Goal: Transaction & Acquisition: Purchase product/service

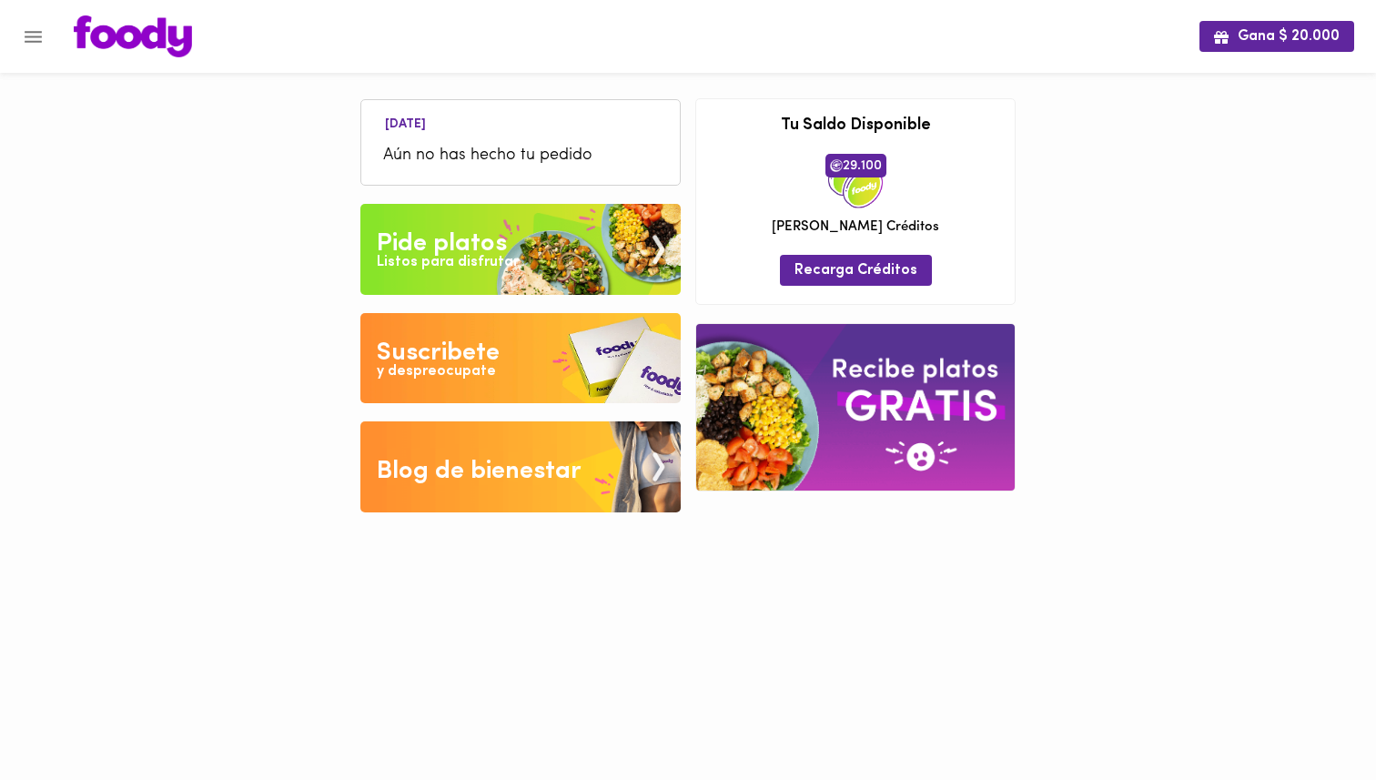
click at [469, 246] on div "Pide platos" at bounding box center [442, 244] width 130 height 36
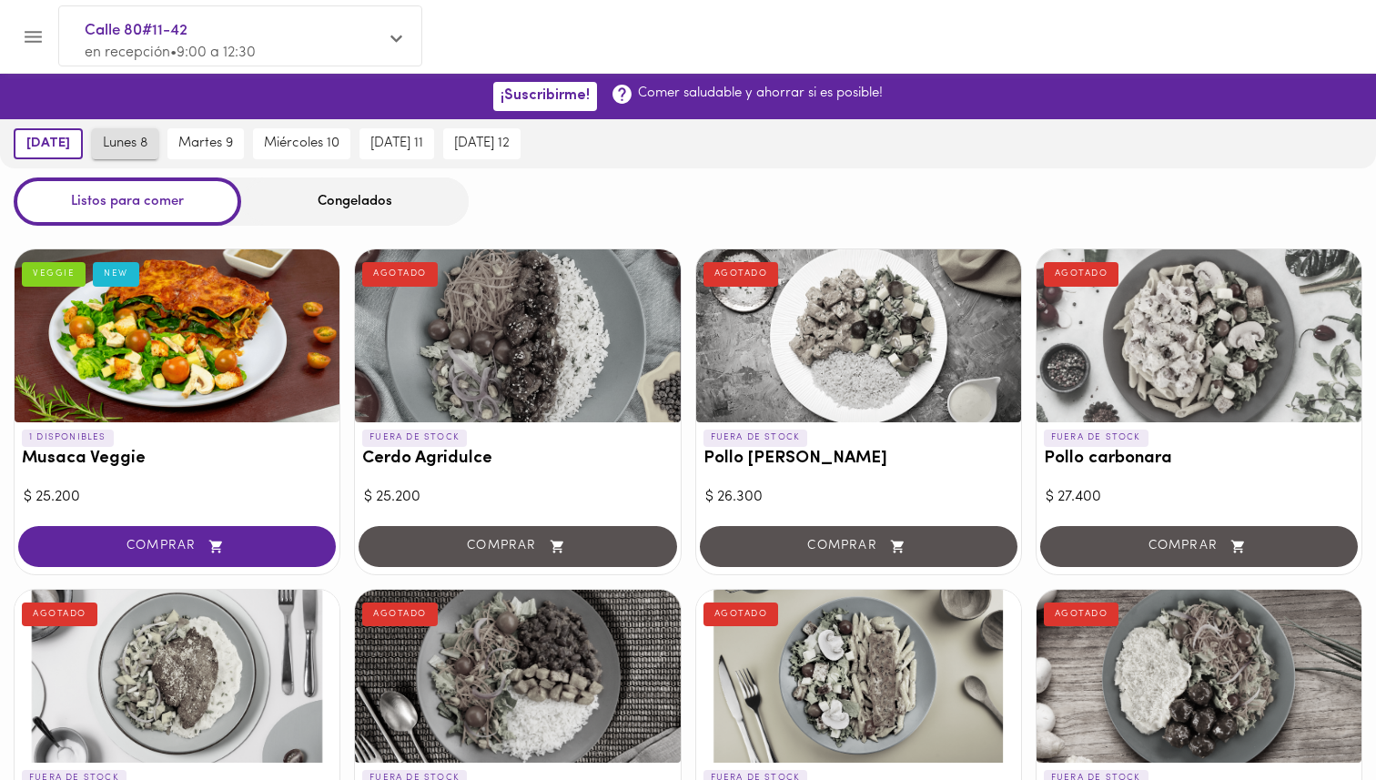
click at [129, 144] on span "lunes 8" at bounding box center [125, 144] width 45 height 16
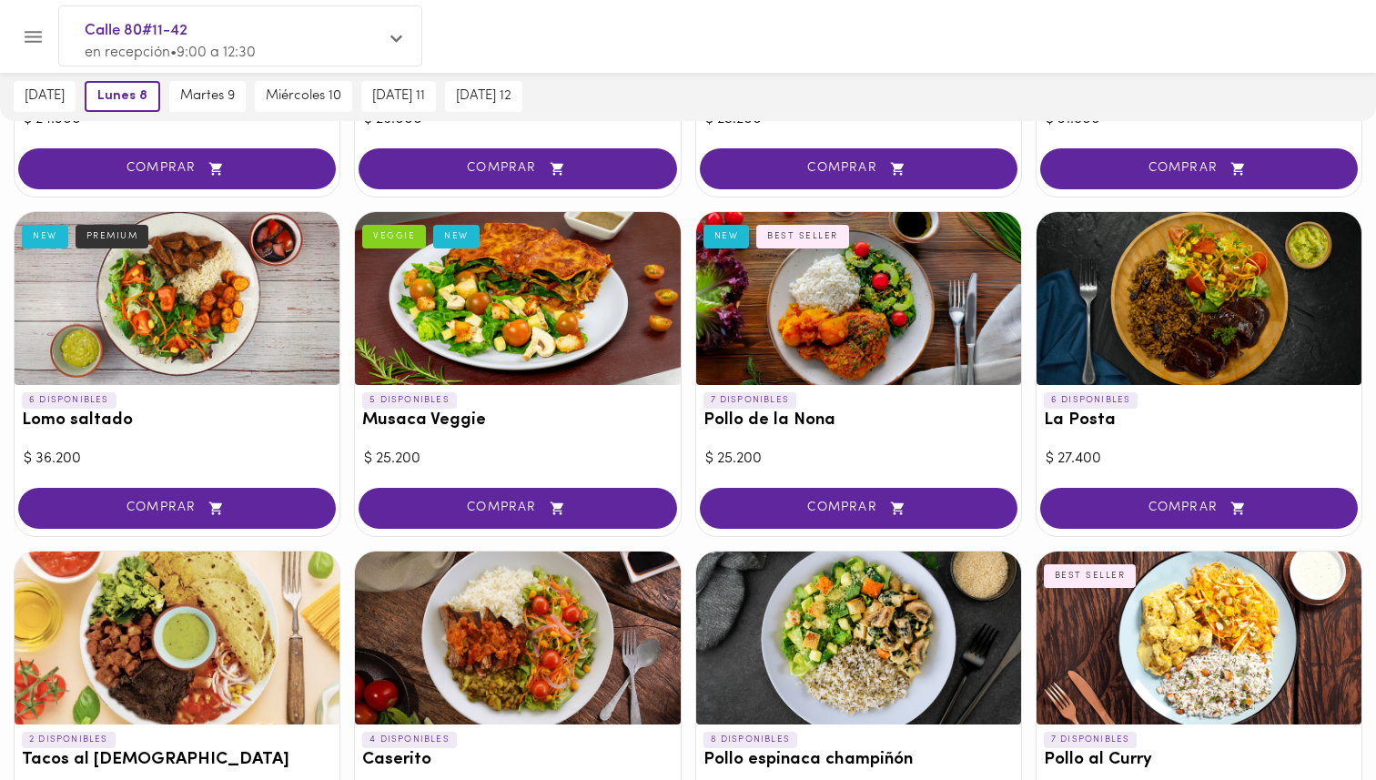
scroll to position [380, 0]
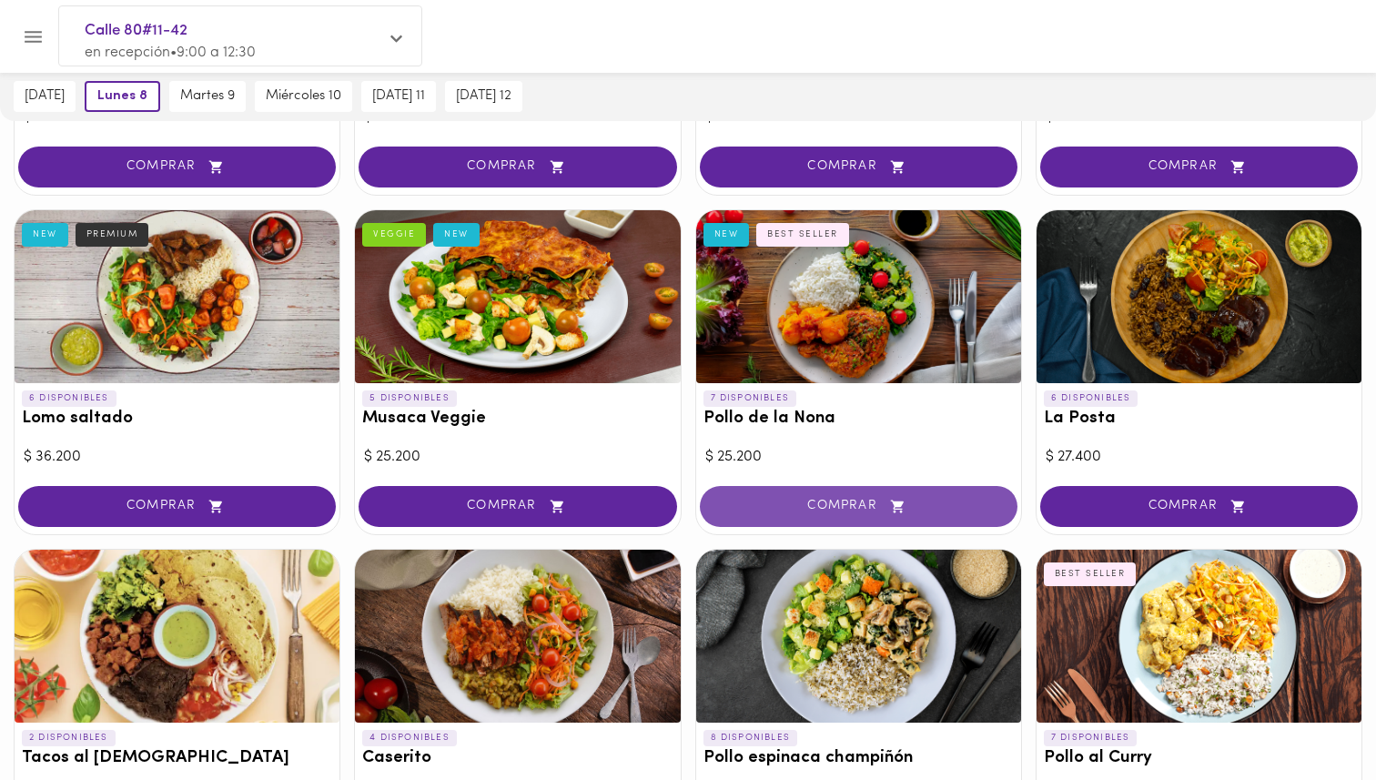
click at [860, 516] on button "COMPRAR" at bounding box center [859, 506] width 318 height 41
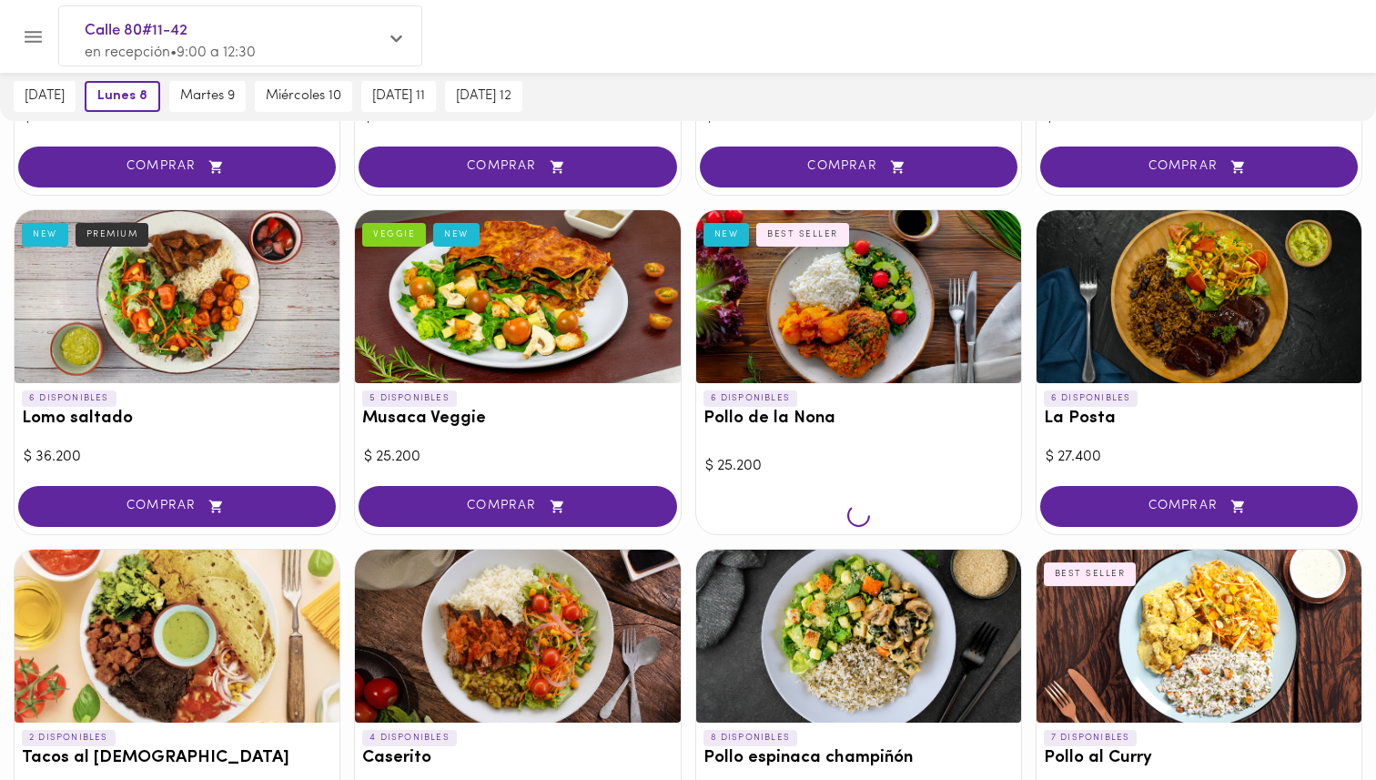
scroll to position [380, 0]
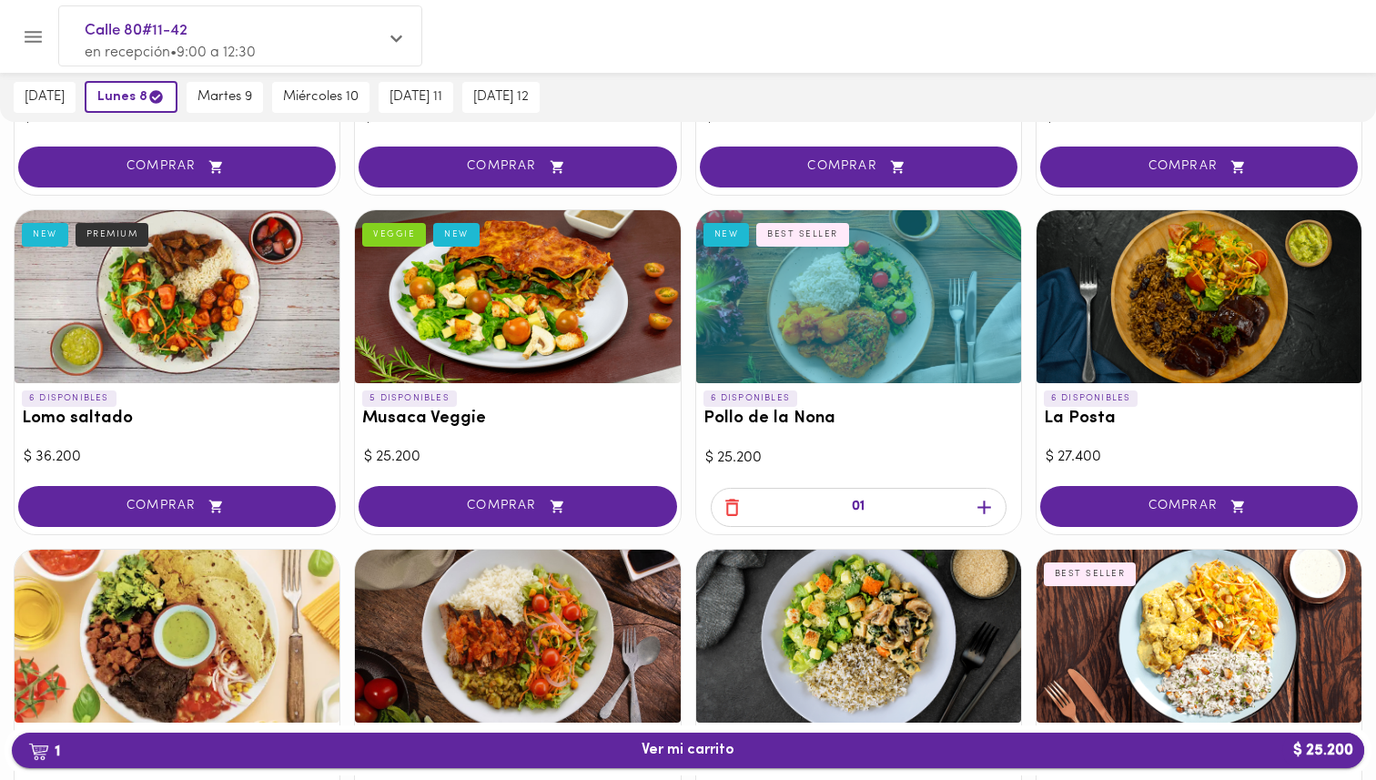
click at [708, 754] on span "1 Ver mi carrito $ 25.200" at bounding box center [688, 750] width 93 height 17
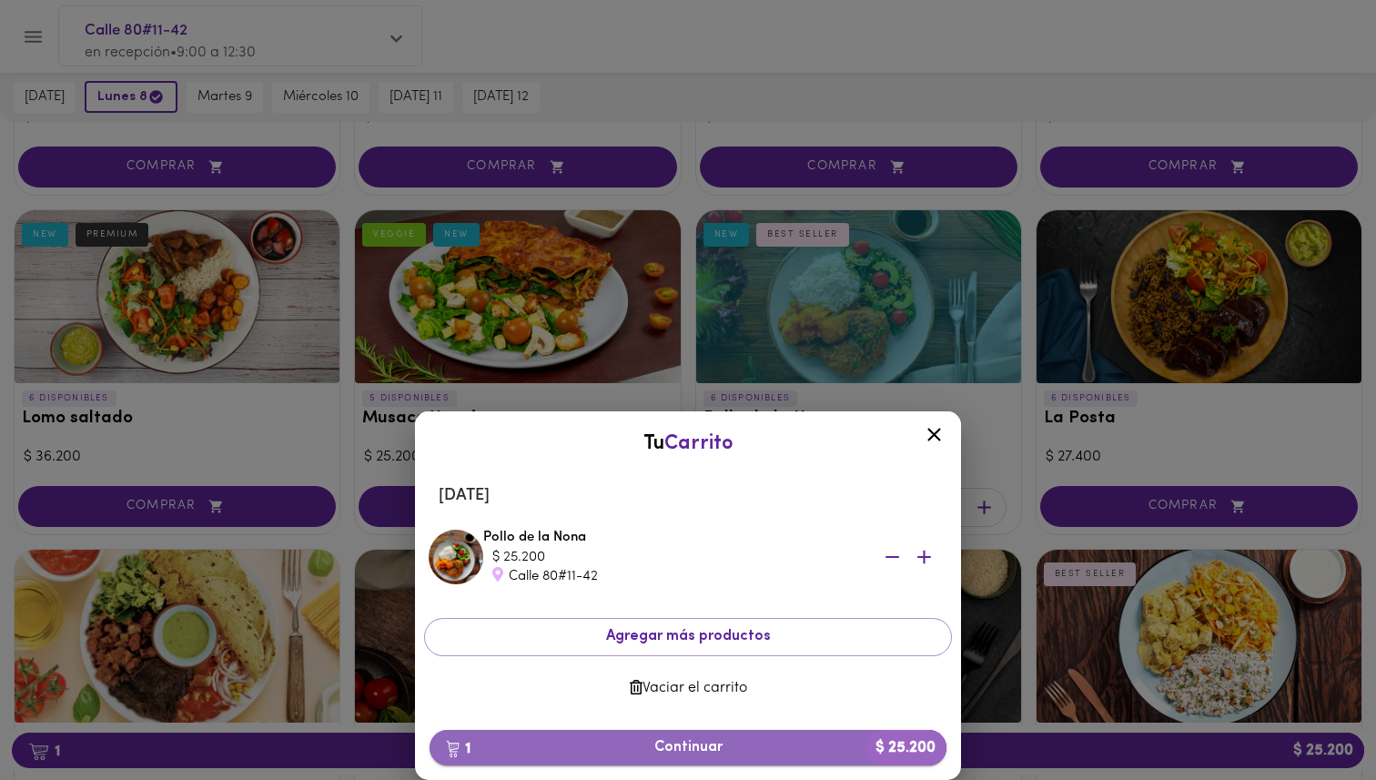
click at [668, 753] on span "1 Continuar $ 25.200" at bounding box center [688, 747] width 488 height 17
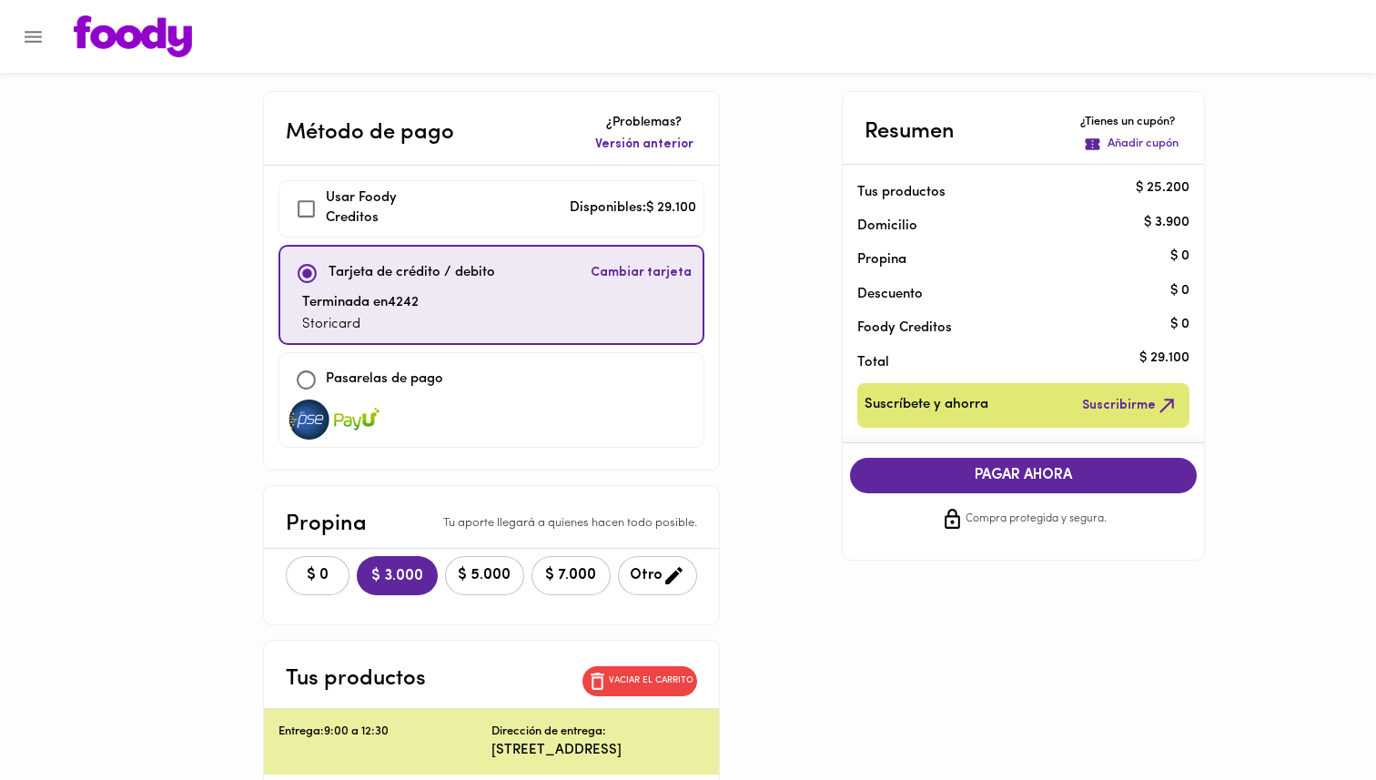
checkbox input "true"
click at [298, 580] on span "$ 0" at bounding box center [318, 575] width 40 height 17
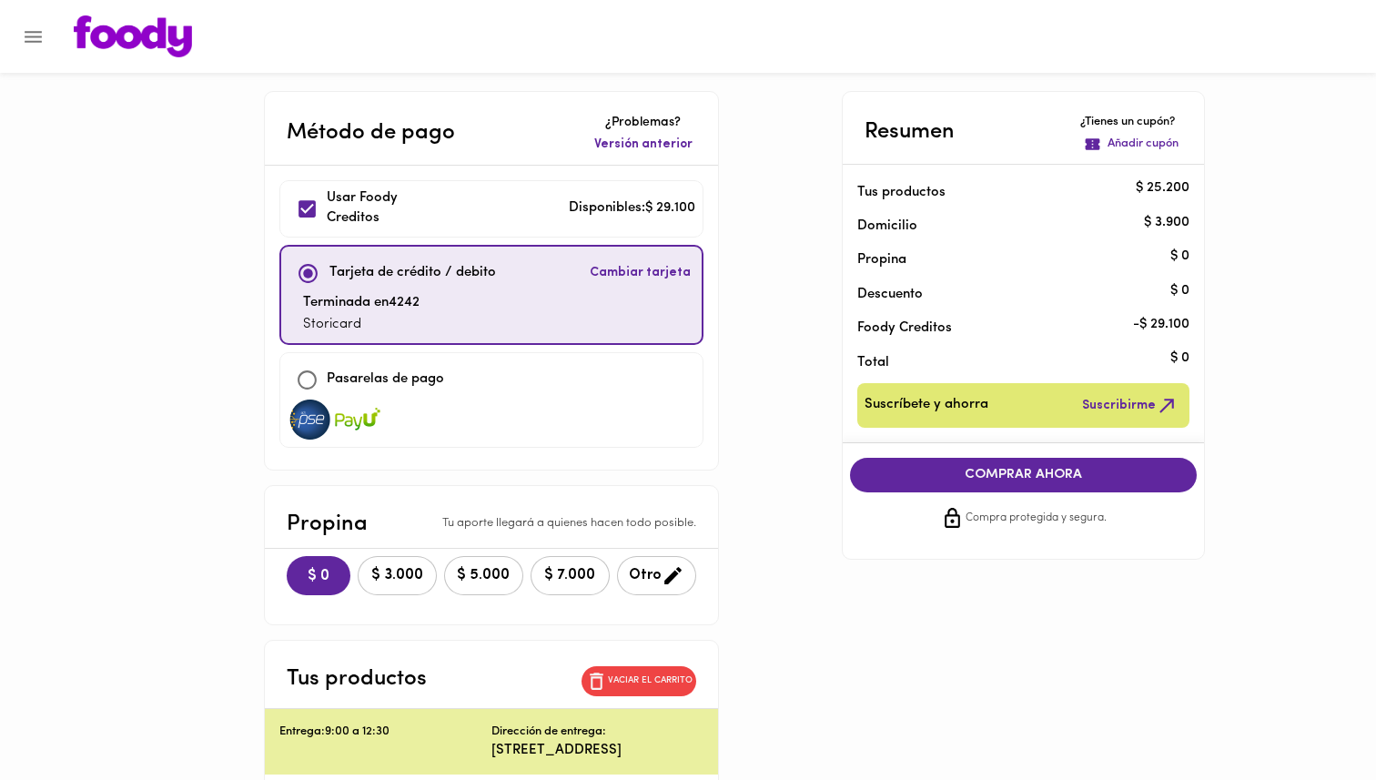
click at [929, 472] on span "COMPRAR AHORA" at bounding box center [1023, 475] width 311 height 16
